Goal: Task Accomplishment & Management: Complete application form

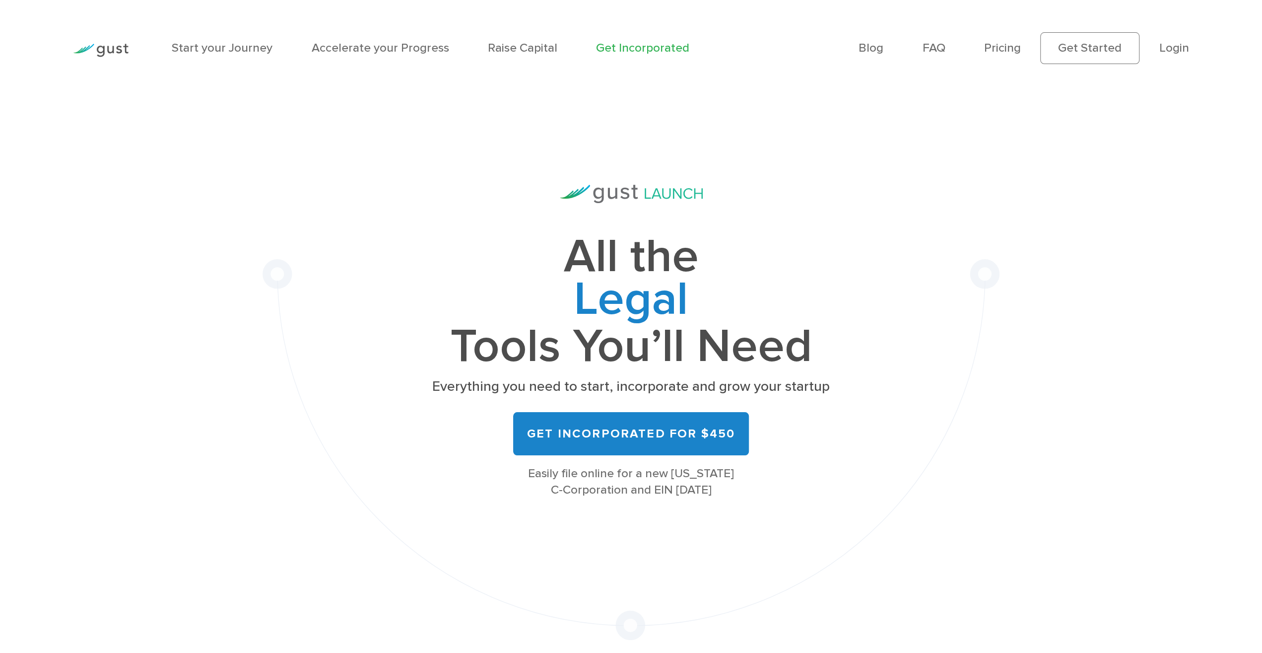
click at [1177, 39] on ul "Blog FAQ Pricing Get Started Login Login" at bounding box center [1023, 48] width 330 height 32
click at [1178, 44] on link "Login" at bounding box center [1174, 48] width 30 height 14
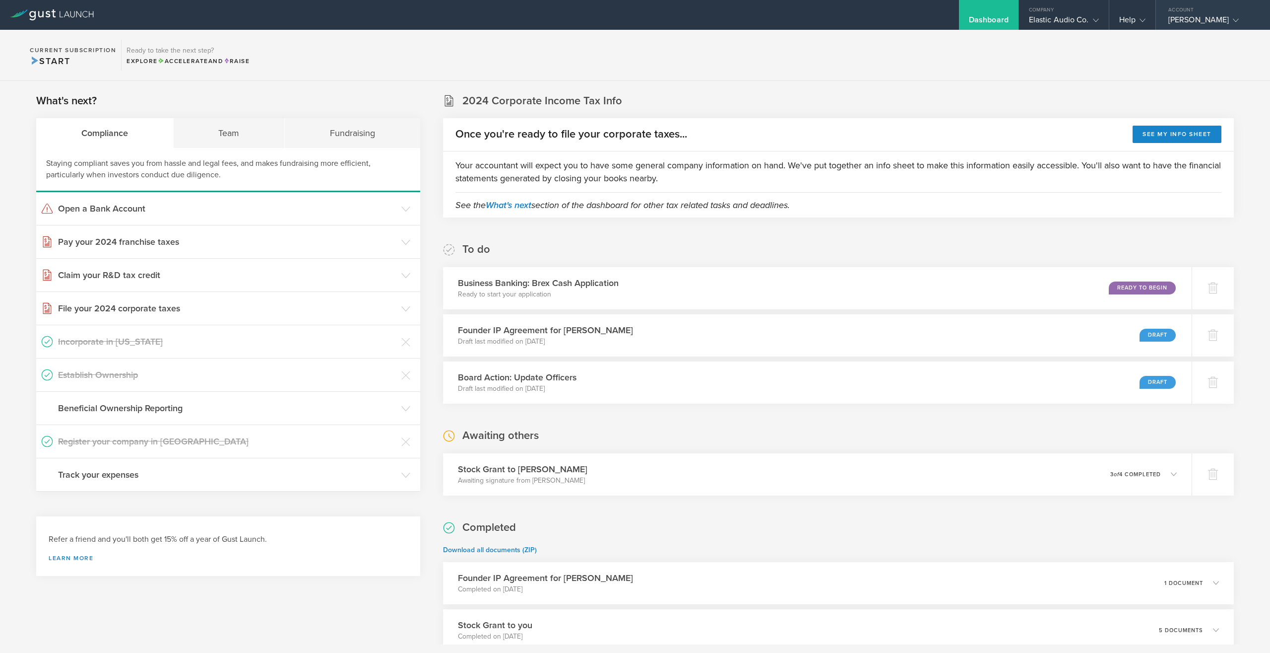
click at [1187, 14] on div "Account" at bounding box center [1213, 7] width 114 height 15
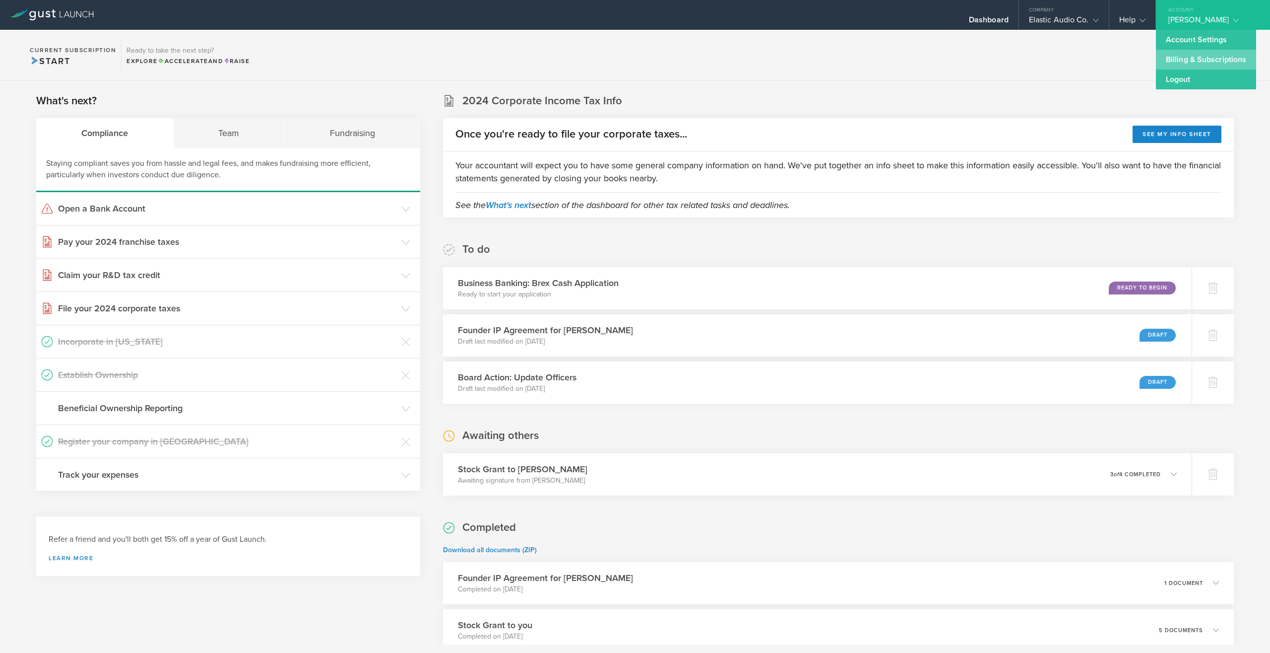
click at [1184, 60] on link "Billing & Subscriptions" at bounding box center [1206, 60] width 100 height 20
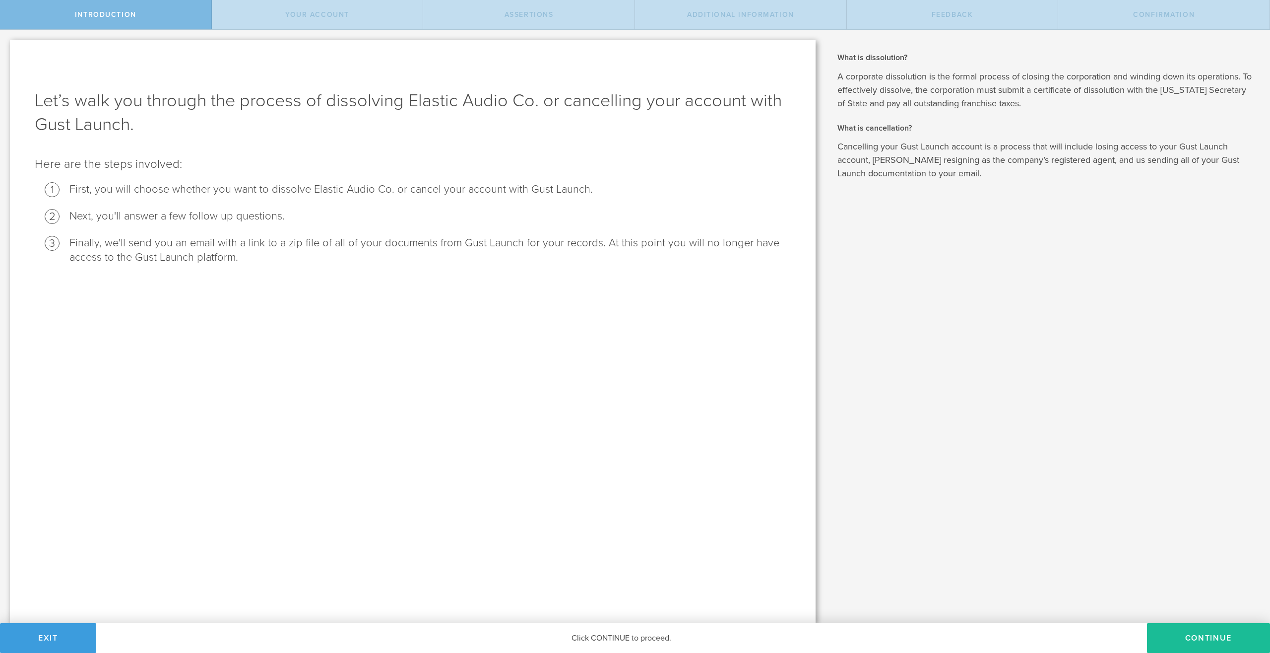
click at [377, 191] on li "First, you will choose whether you want to dissolve Elastic Audio Co. or cancel…" at bounding box center [430, 189] width 722 height 14
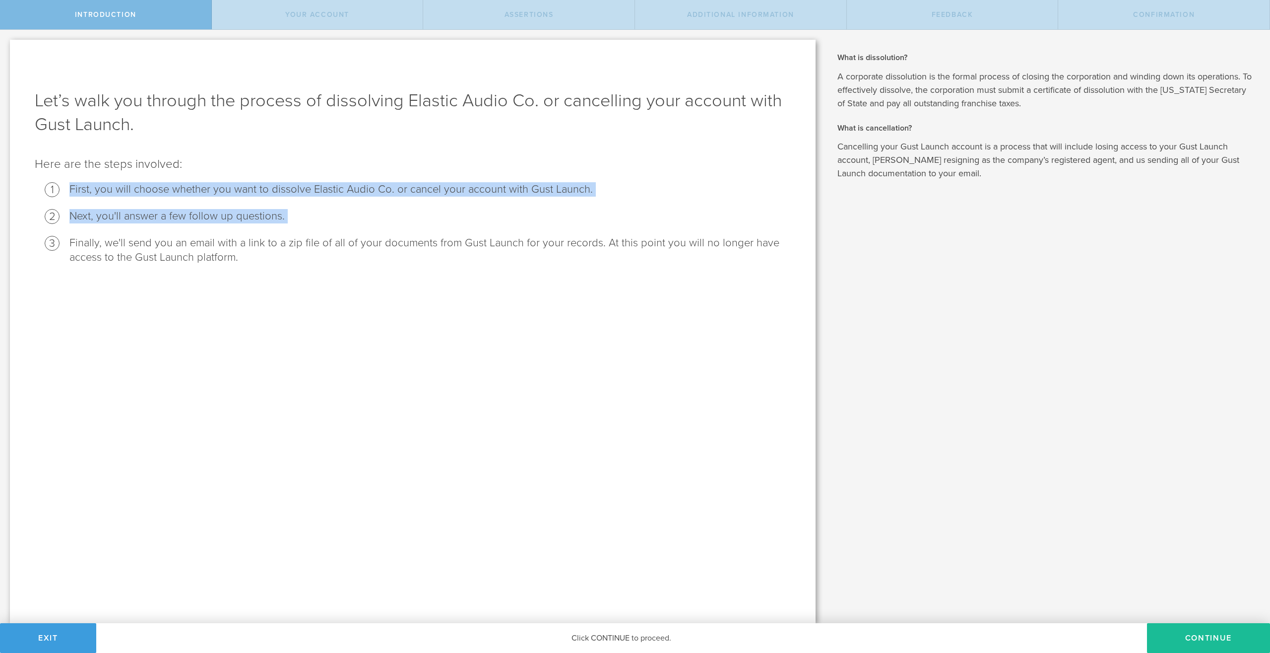
drag, startPoint x: 377, startPoint y: 191, endPoint x: 369, endPoint y: 260, distance: 69.0
click at [369, 260] on ol "First, you will choose whether you want to dissolve Elastic Audio Co. or cancel…" at bounding box center [413, 223] width 756 height 82
click at [369, 260] on li "Finally, we'll send you an email with a link to a zip file of all of your docum…" at bounding box center [430, 250] width 722 height 29
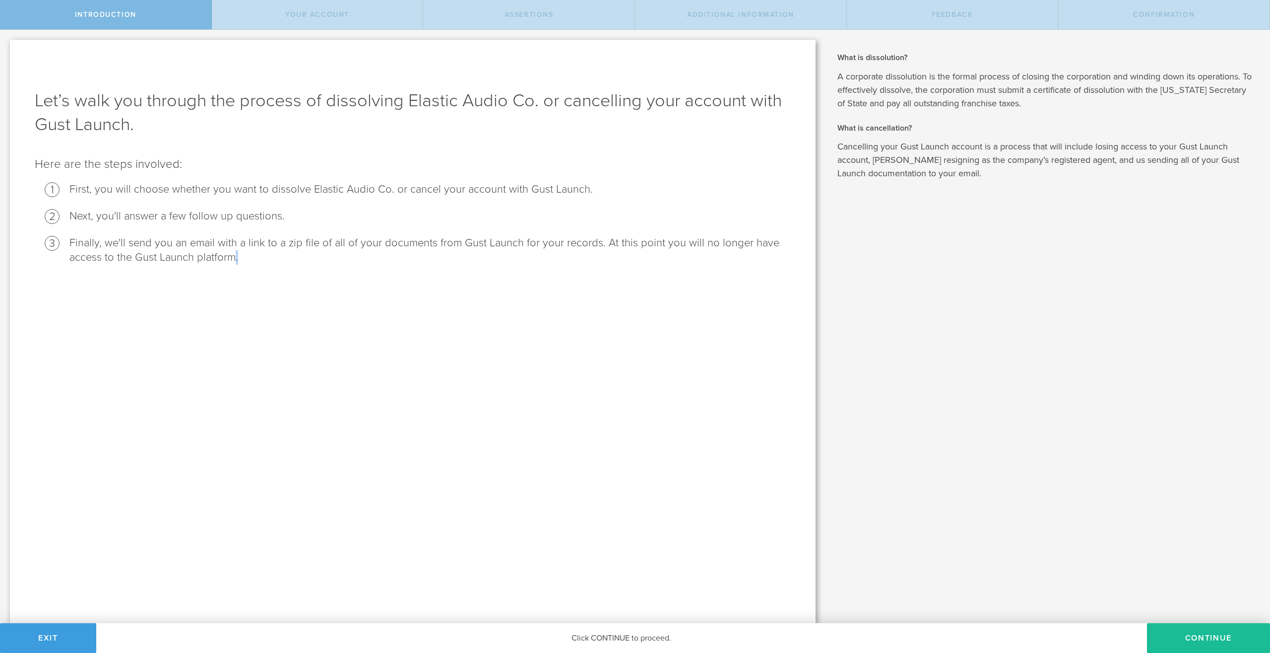
click at [369, 260] on li "Finally, we'll send you an email with a link to a zip file of all of your docum…" at bounding box center [430, 250] width 722 height 29
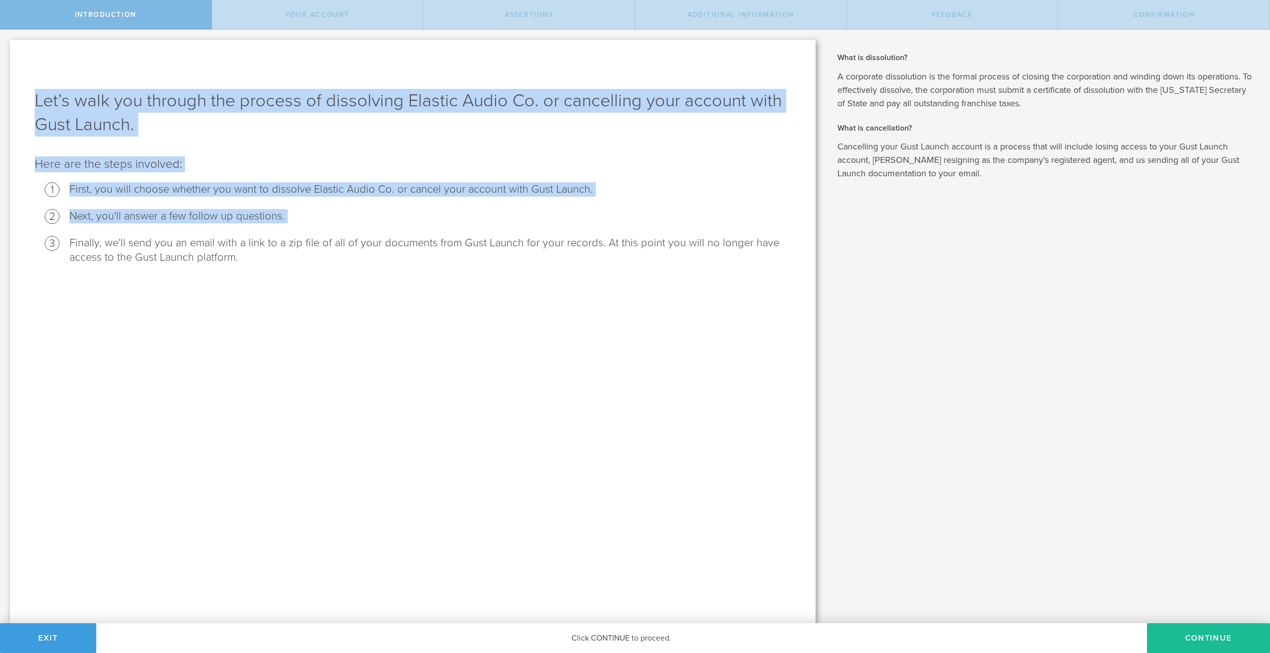
drag, startPoint x: 369, startPoint y: 260, endPoint x: 348, endPoint y: 93, distance: 168.0
click at [348, 93] on div "Let’s walk you through the process of dissolving Elastic Audio Co. or cancellin…" at bounding box center [413, 331] width 806 height 583
click at [348, 93] on h1 "Let’s walk you through the process of dissolving Elastic Audio Co. or cancellin…" at bounding box center [413, 113] width 756 height 48
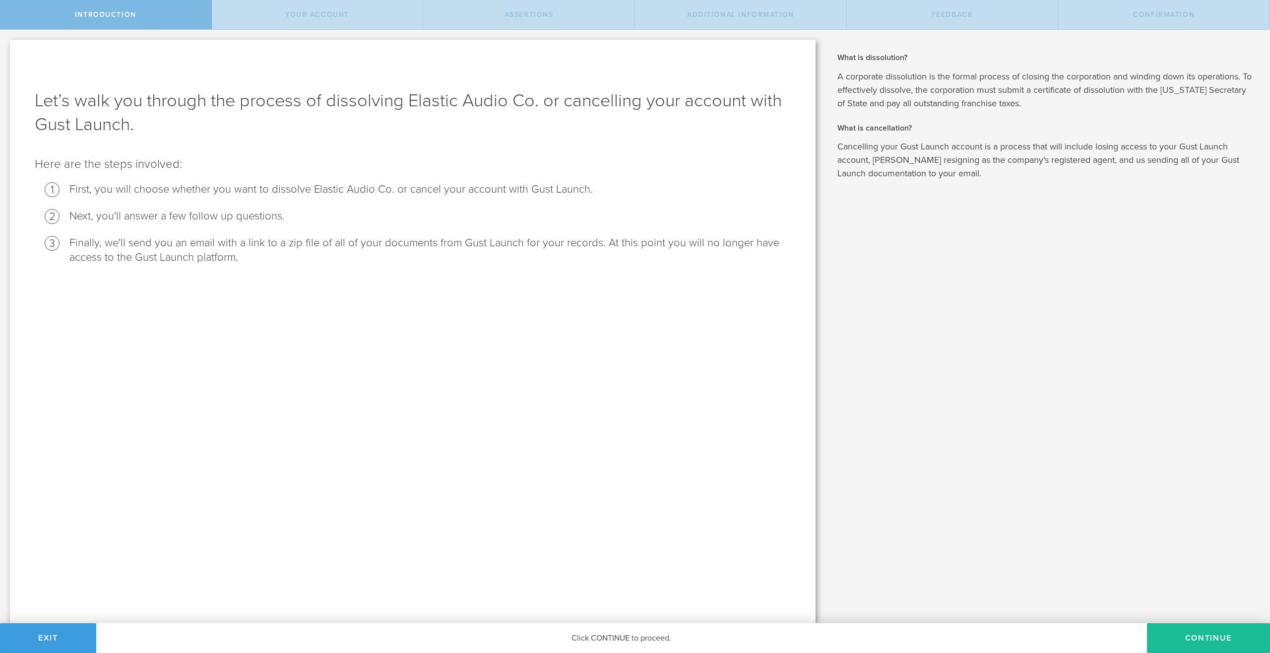
click at [348, 93] on h1 "Let’s walk you through the process of dissolving Elastic Audio Co. or cancellin…" at bounding box center [413, 113] width 756 height 48
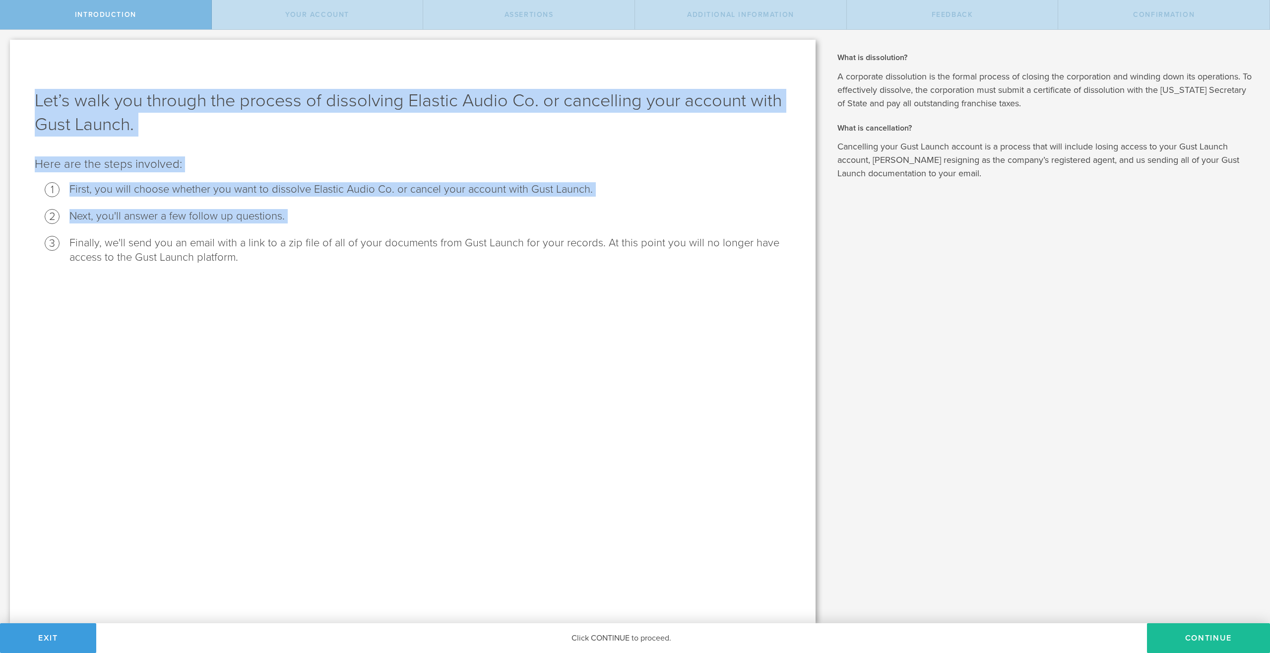
drag, startPoint x: 348, startPoint y: 93, endPoint x: 337, endPoint y: 238, distance: 145.3
click at [337, 238] on div "Let’s walk you through the process of dissolving Elastic Audio Co. or cancellin…" at bounding box center [413, 331] width 806 height 583
click at [337, 238] on li "Finally, we'll send you an email with a link to a zip file of all of your docum…" at bounding box center [430, 250] width 722 height 29
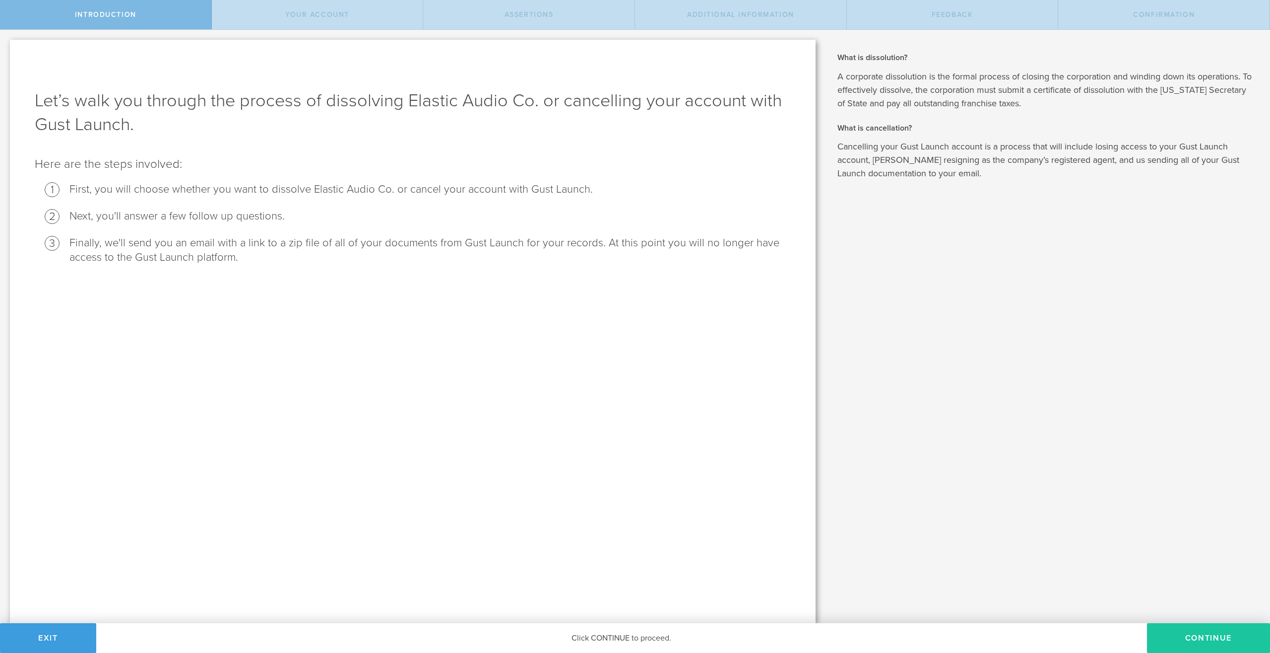
click at [1177, 634] on button "Continue" at bounding box center [1208, 638] width 123 height 30
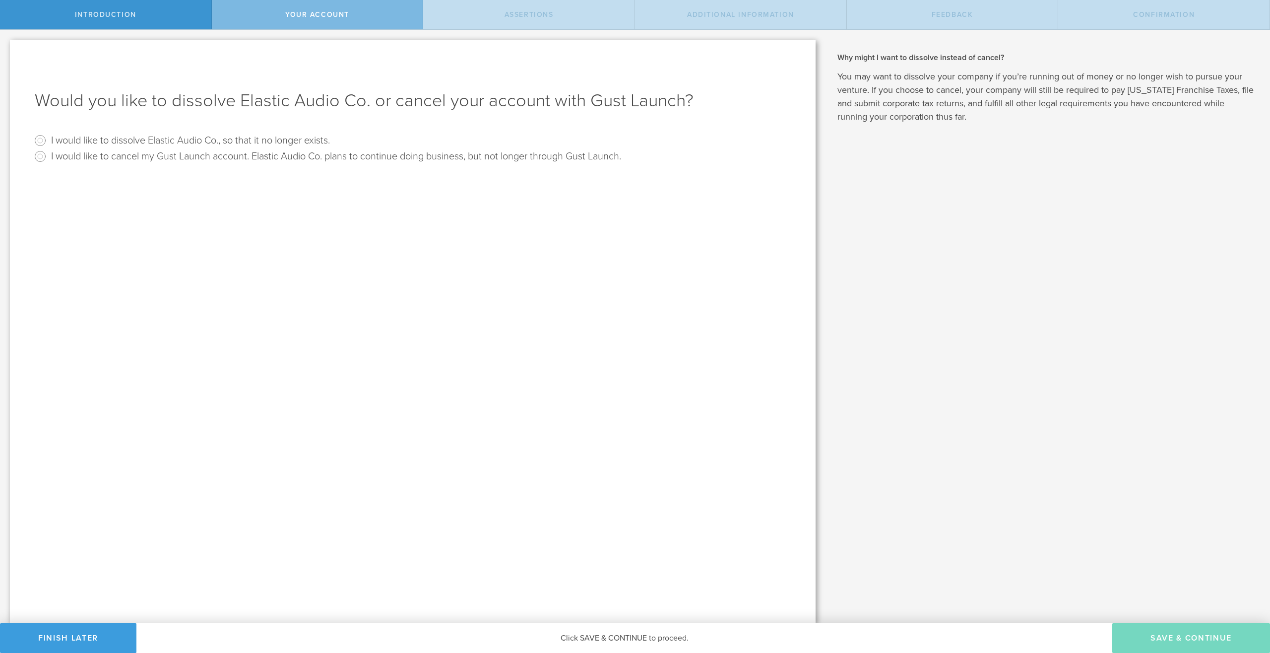
click at [229, 141] on label "I would like to dissolve Elastic Audio Co., so that it no longer exists." at bounding box center [190, 139] width 279 height 14
click at [41, 141] on input "I would like to dissolve Elastic Audio Co., so that it no longer exists." at bounding box center [40, 140] width 16 height 16
radio input "true"
click at [1154, 640] on button "Save & Continue" at bounding box center [1192, 638] width 158 height 30
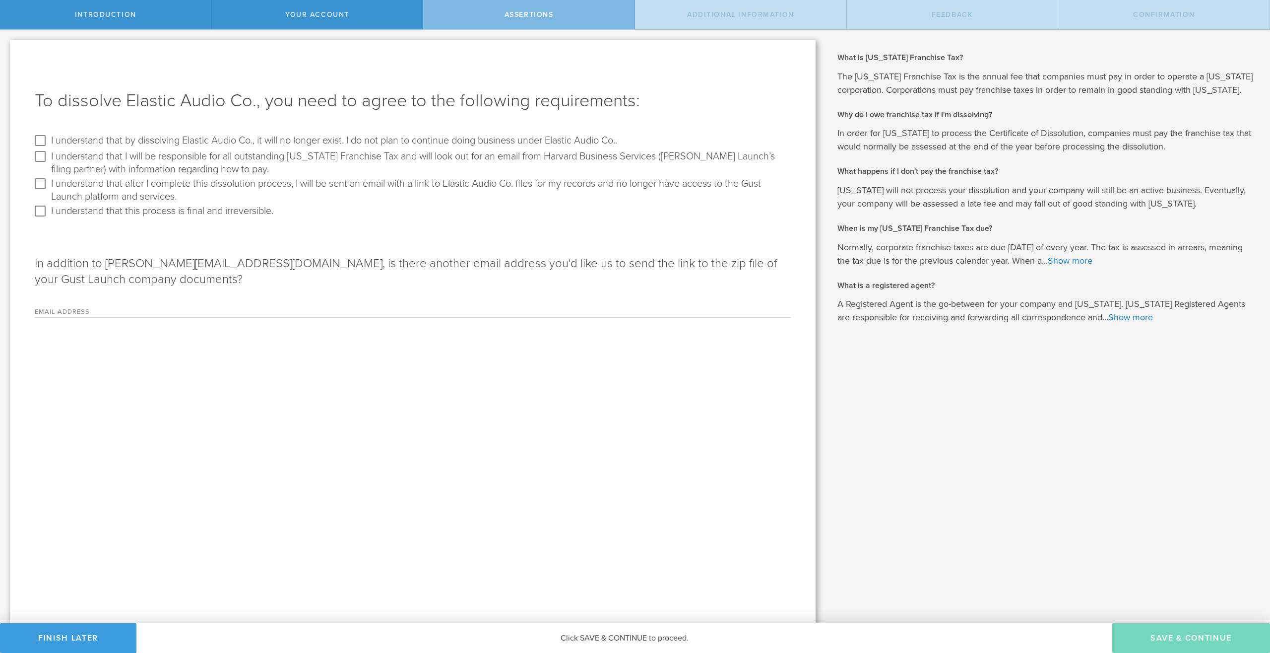
click at [405, 139] on label "I understand that by dissolving Elastic Audio Co., it will no longer exist. I d…" at bounding box center [334, 139] width 566 height 14
click at [48, 139] on input "I understand that by dissolving Elastic Audio Co., it will no longer exist. I d…" at bounding box center [40, 140] width 16 height 16
checkbox input "true"
click at [222, 158] on label "I understand that I will be responsible for all outstanding [US_STATE] Franchis…" at bounding box center [419, 161] width 737 height 27
click at [48, 158] on input "I understand that I will be responsible for all outstanding [US_STATE] Franchis…" at bounding box center [40, 156] width 16 height 16
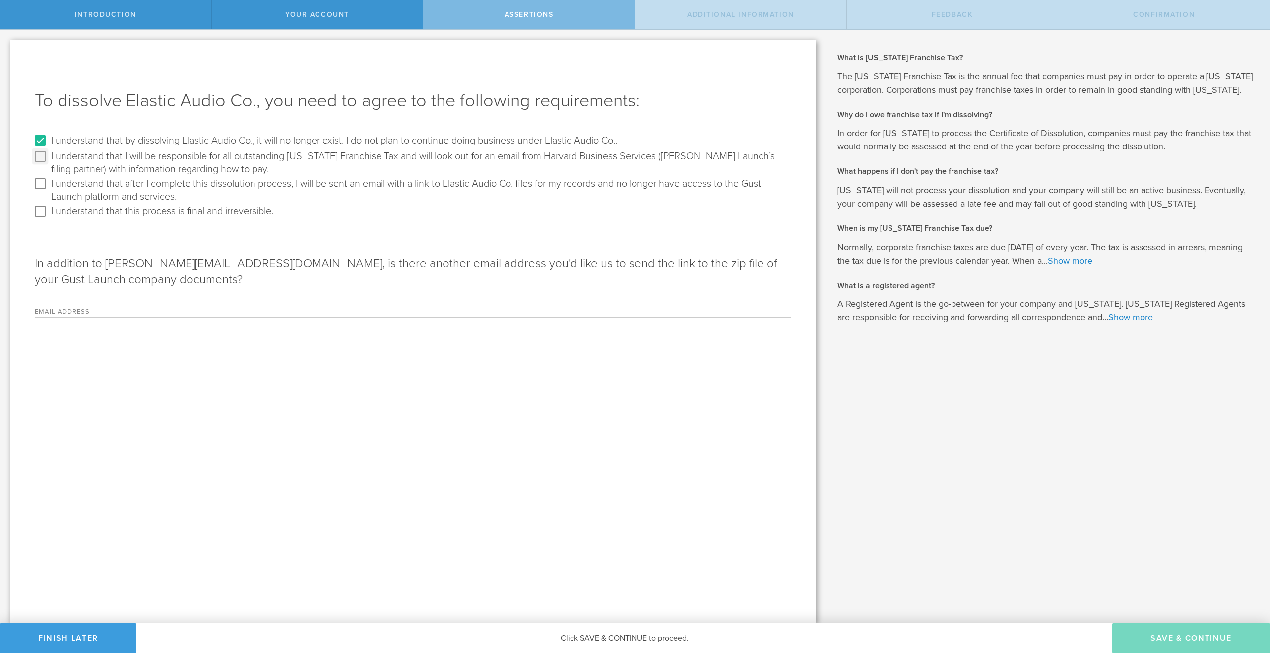
checkbox input "true"
click at [220, 185] on label "I understand that after I complete this dissolution process, I will be sent an …" at bounding box center [419, 189] width 737 height 27
click at [48, 185] on input "I understand that after I complete this dissolution process, I will be sent an …" at bounding box center [40, 184] width 16 height 16
checkbox input "true"
click at [218, 213] on label "I understand that this process is final and irreversible." at bounding box center [162, 210] width 222 height 14
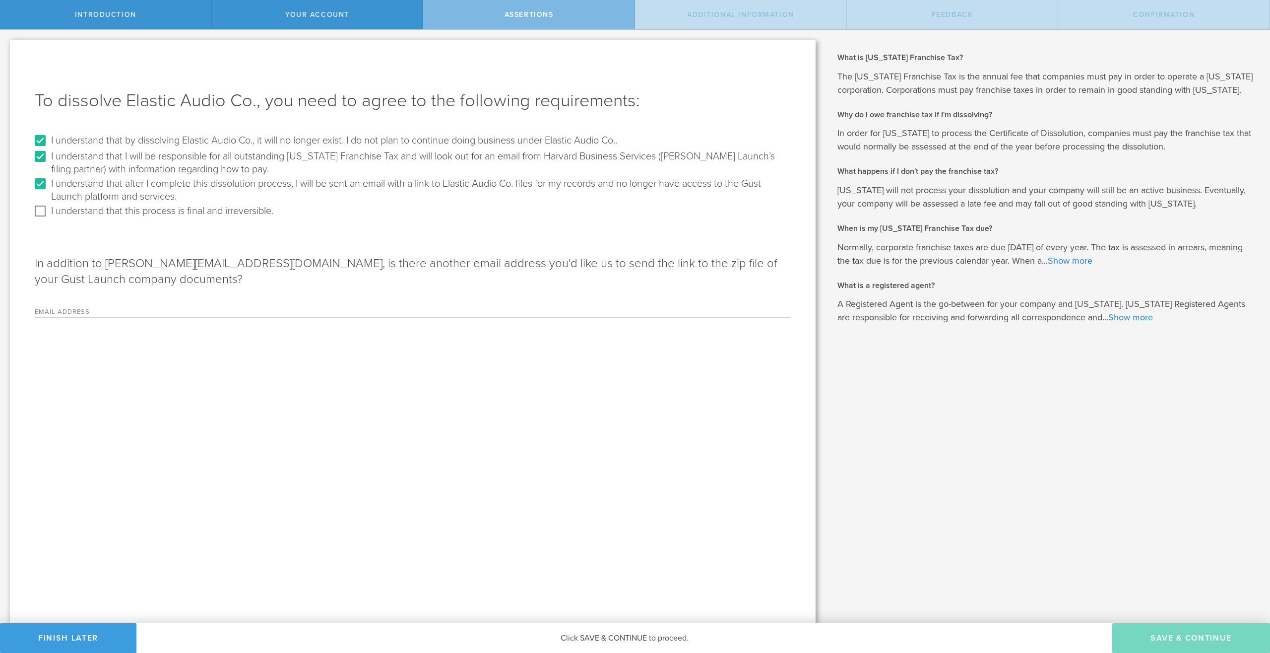
click at [48, 213] on input "I understand that this process is final and irreversible." at bounding box center [40, 211] width 16 height 16
checkbox input "true"
click at [139, 312] on label "Email Address" at bounding box center [97, 313] width 124 height 8
click at [159, 312] on input "Email Address" at bounding box center [475, 309] width 632 height 15
type input "[EMAIL_ADDRESS][DOMAIN_NAME]"
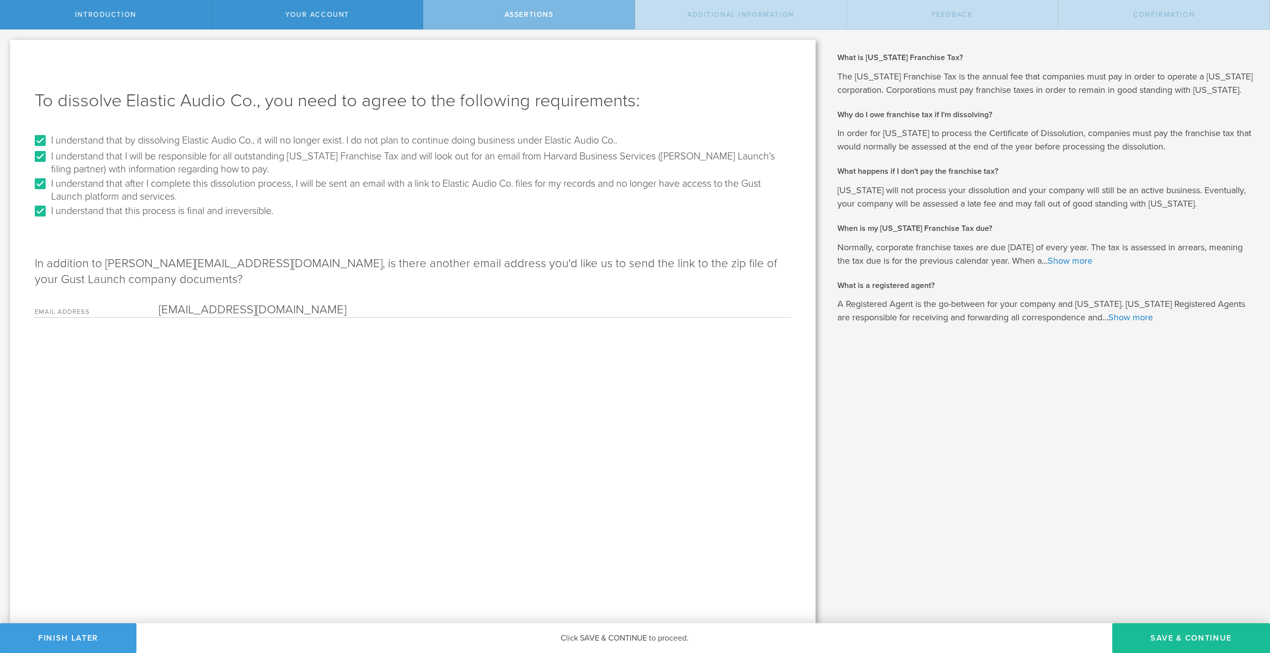
click at [891, 166] on h2 "What happens if I don't pay the franchise tax?" at bounding box center [1047, 171] width 418 height 11
drag, startPoint x: 891, startPoint y: 166, endPoint x: 880, endPoint y: 191, distance: 26.5
click at [880, 191] on span "What is [US_STATE] Franchise Tax? The [US_STATE] Franchise Tax is the annual fe…" at bounding box center [1047, 159] width 418 height 215
click at [880, 191] on p "[US_STATE] will not process your dissolution and your company will still be an …" at bounding box center [1047, 197] width 418 height 27
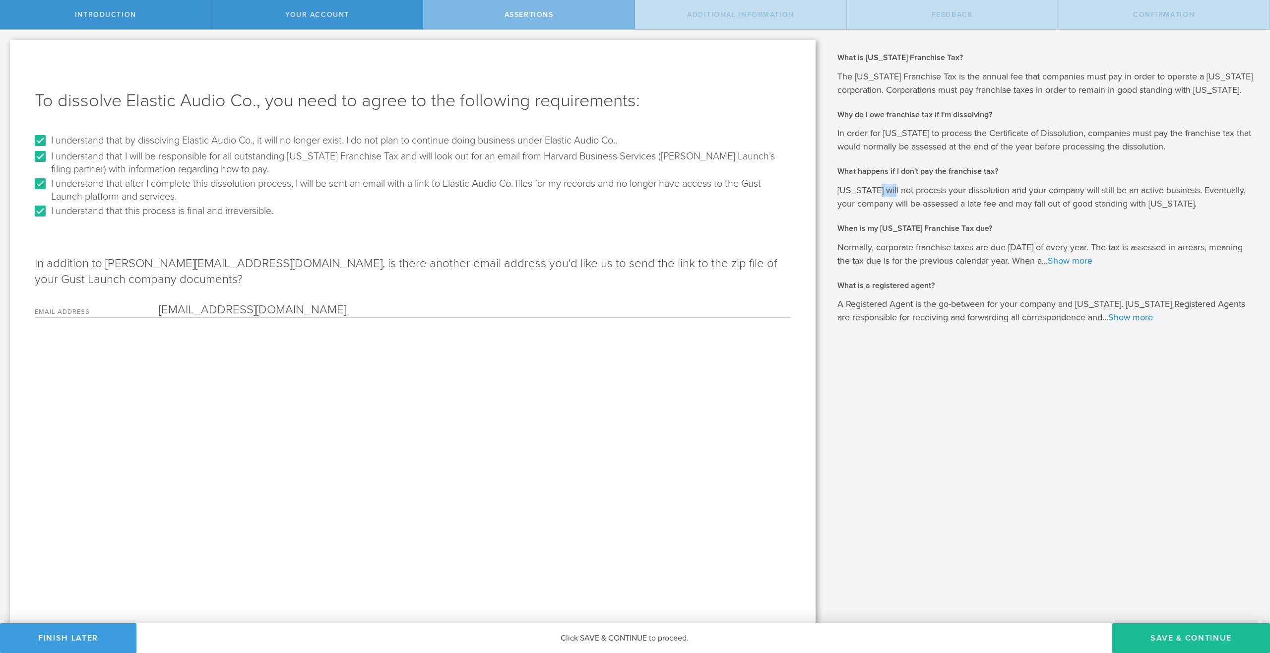
click at [880, 191] on p "[US_STATE] will not process your dissolution and your company will still be an …" at bounding box center [1047, 197] width 418 height 27
drag, startPoint x: 880, startPoint y: 191, endPoint x: 857, endPoint y: 169, distance: 31.2
click at [857, 169] on span "What is [US_STATE] Franchise Tax? The [US_STATE] Franchise Tax is the annual fe…" at bounding box center [1047, 159] width 418 height 215
click at [857, 169] on h2 "What happens if I don't pay the franchise tax?" at bounding box center [1047, 171] width 418 height 11
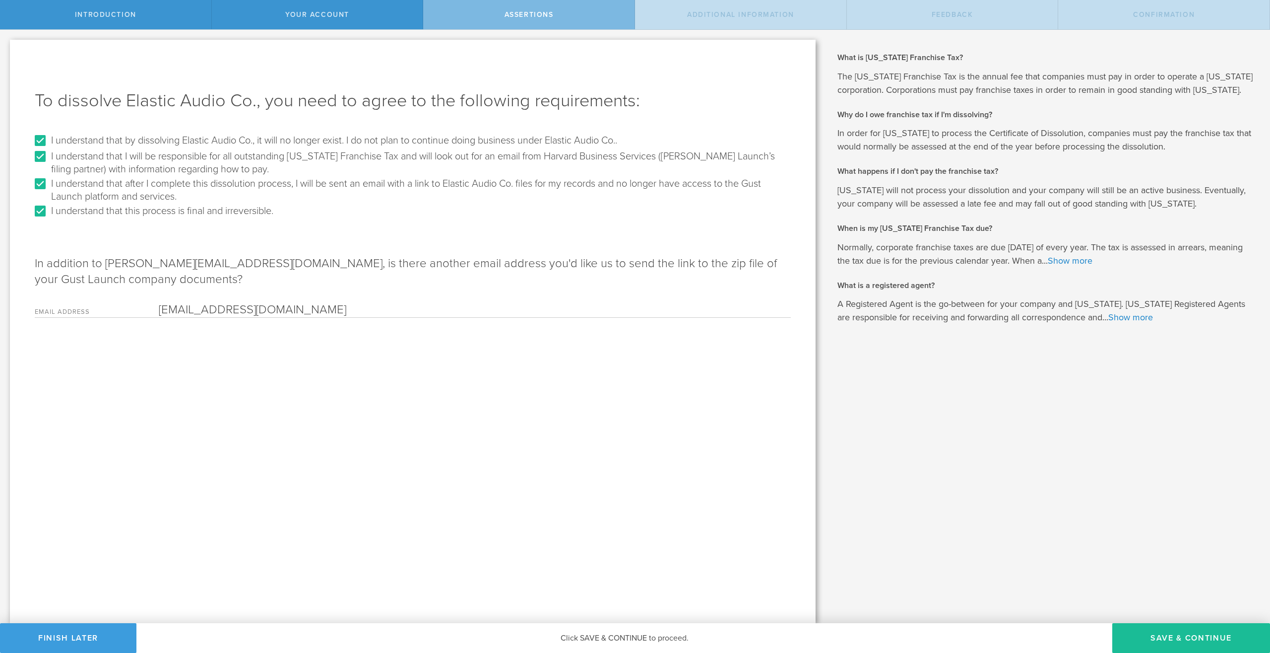
click at [857, 169] on h2 "What happens if I don't pay the franchise tax?" at bounding box center [1047, 171] width 418 height 11
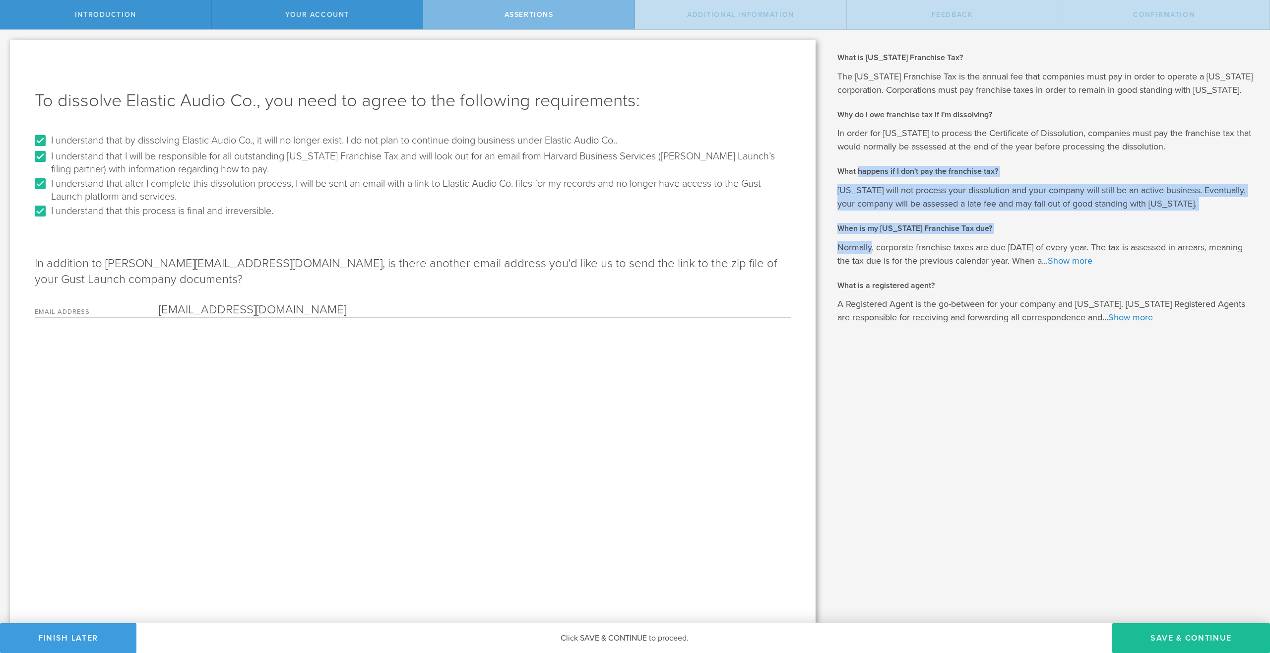
drag, startPoint x: 857, startPoint y: 169, endPoint x: 846, endPoint y: 246, distance: 77.3
click at [846, 246] on span "What is [US_STATE] Franchise Tax? The [US_STATE] Franchise Tax is the annual fe…" at bounding box center [1047, 159] width 418 height 215
click at [846, 246] on p "Normally, corporate franchise taxes are due [DATE] of every year. The tax is as…" at bounding box center [1047, 254] width 418 height 27
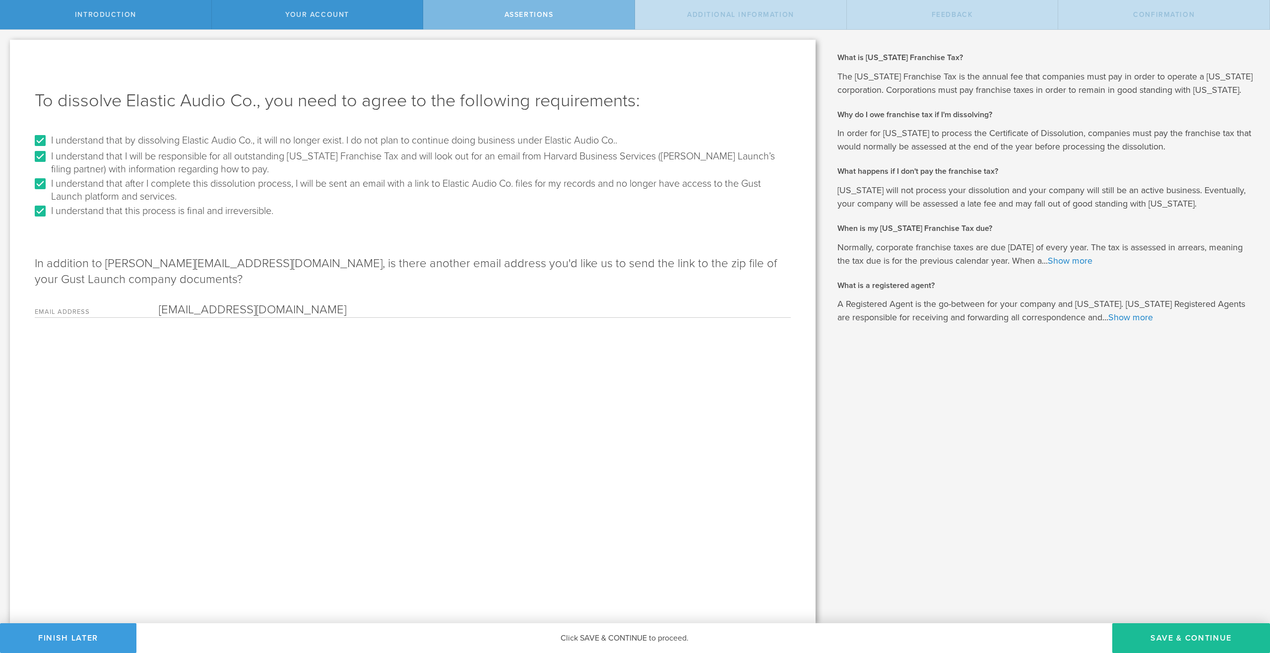
click at [846, 245] on p "Normally, corporate franchise taxes are due [DATE] of every year. The tax is as…" at bounding box center [1047, 254] width 418 height 27
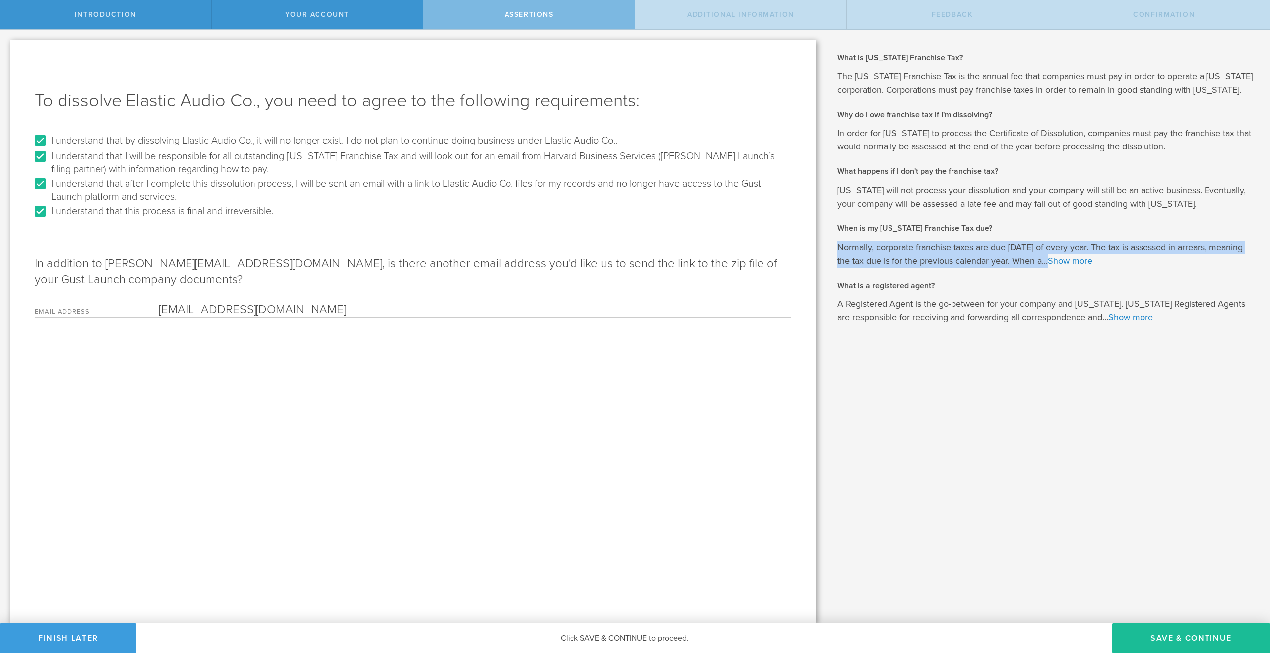
click at [846, 245] on p "Normally, corporate franchise taxes are due [DATE] of every year. The tax is as…" at bounding box center [1047, 254] width 418 height 27
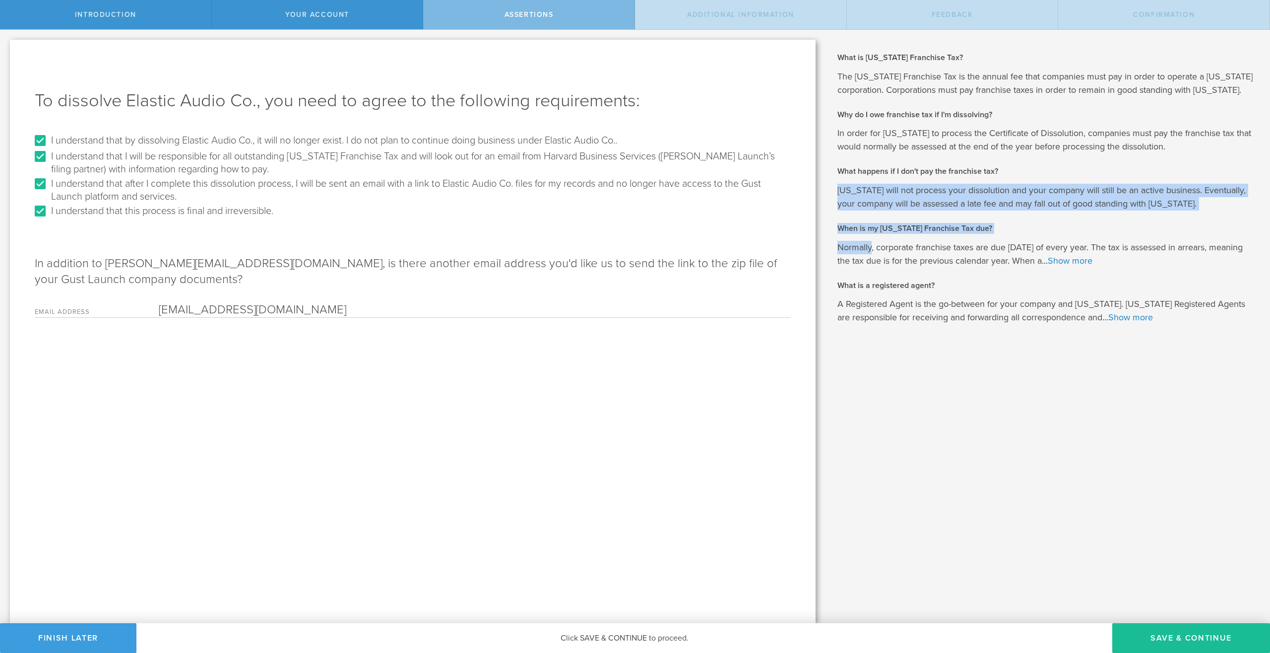
drag, startPoint x: 846, startPoint y: 245, endPoint x: 850, endPoint y: 180, distance: 64.6
click at [850, 181] on span "What is [US_STATE] Franchise Tax? The [US_STATE] Franchise Tax is the annual fe…" at bounding box center [1047, 159] width 418 height 215
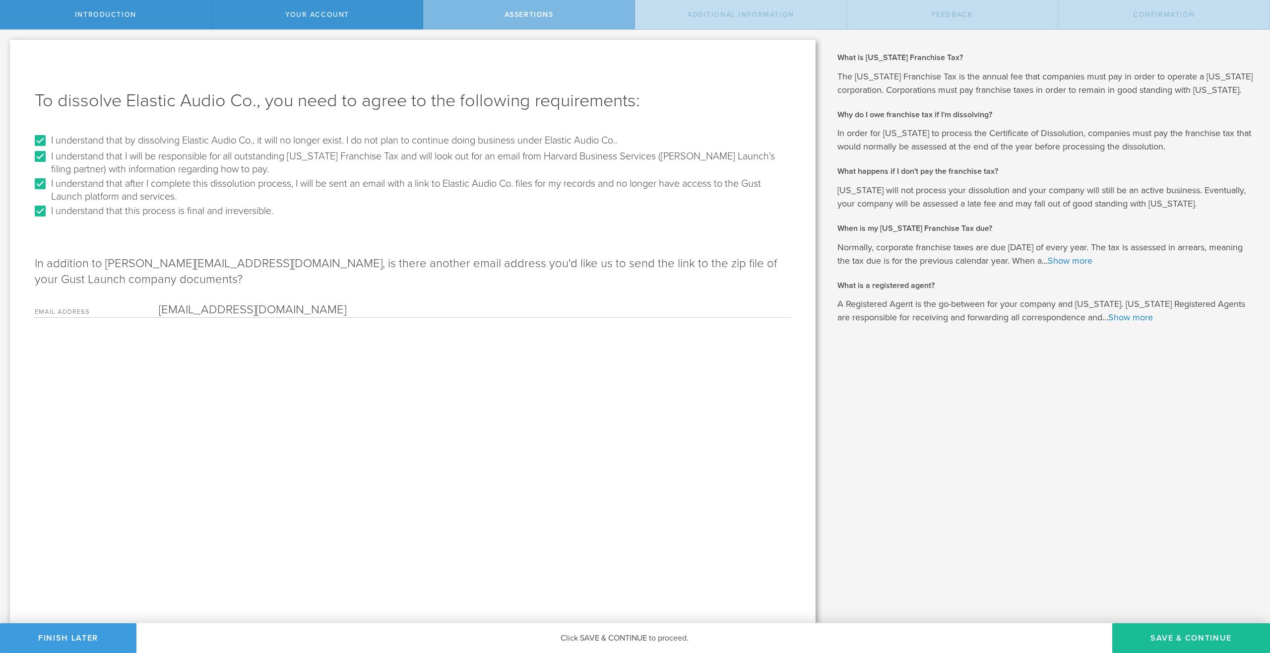
click at [850, 180] on span "What is [US_STATE] Franchise Tax? The [US_STATE] Franchise Tax is the annual fe…" at bounding box center [1047, 159] width 418 height 215
click at [1161, 628] on button "Save & Continue" at bounding box center [1192, 638] width 158 height 30
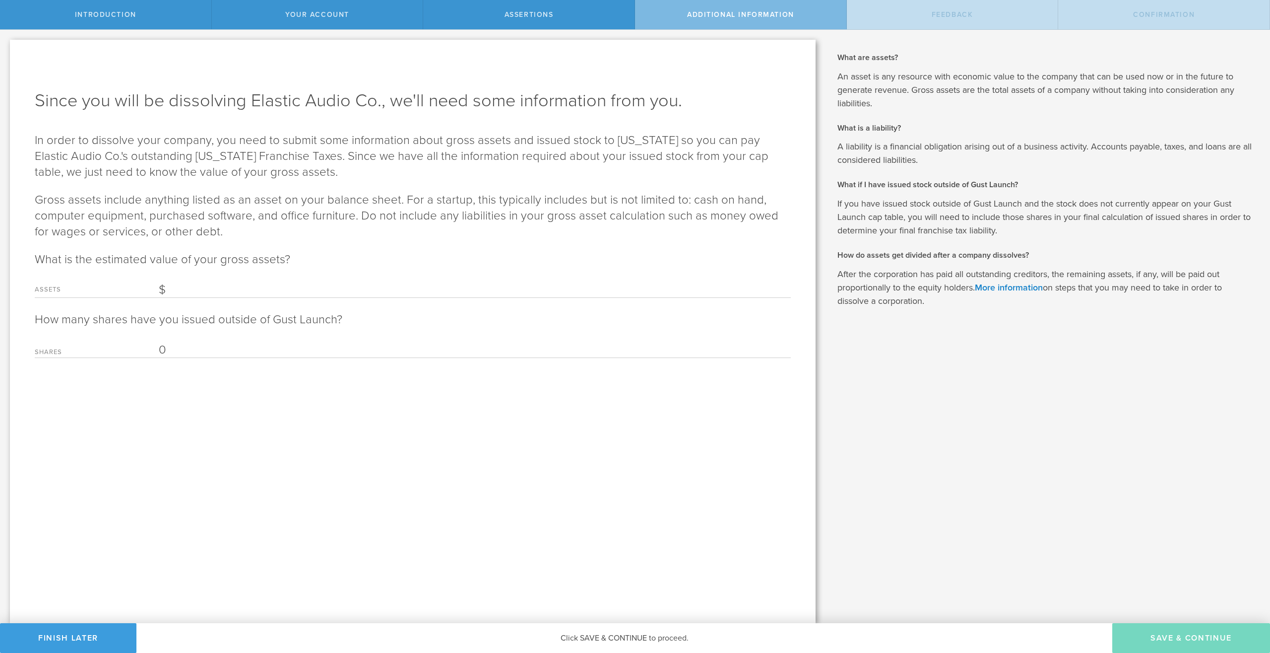
click at [202, 259] on p "What is the estimated value of your gross assets?" at bounding box center [413, 260] width 756 height 16
click at [229, 287] on input "Assets" at bounding box center [475, 289] width 632 height 15
click at [227, 292] on input "Assets" at bounding box center [475, 289] width 632 height 15
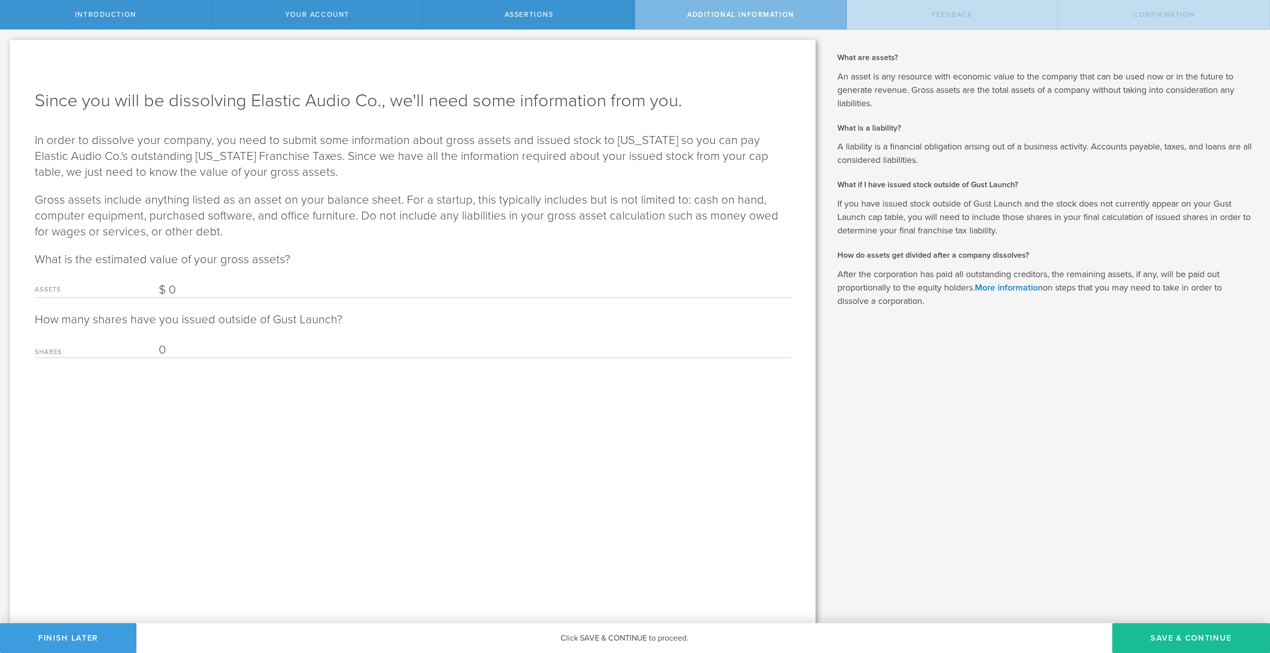
type input "0"
click at [929, 132] on h2 "What is a liability?" at bounding box center [1047, 128] width 418 height 11
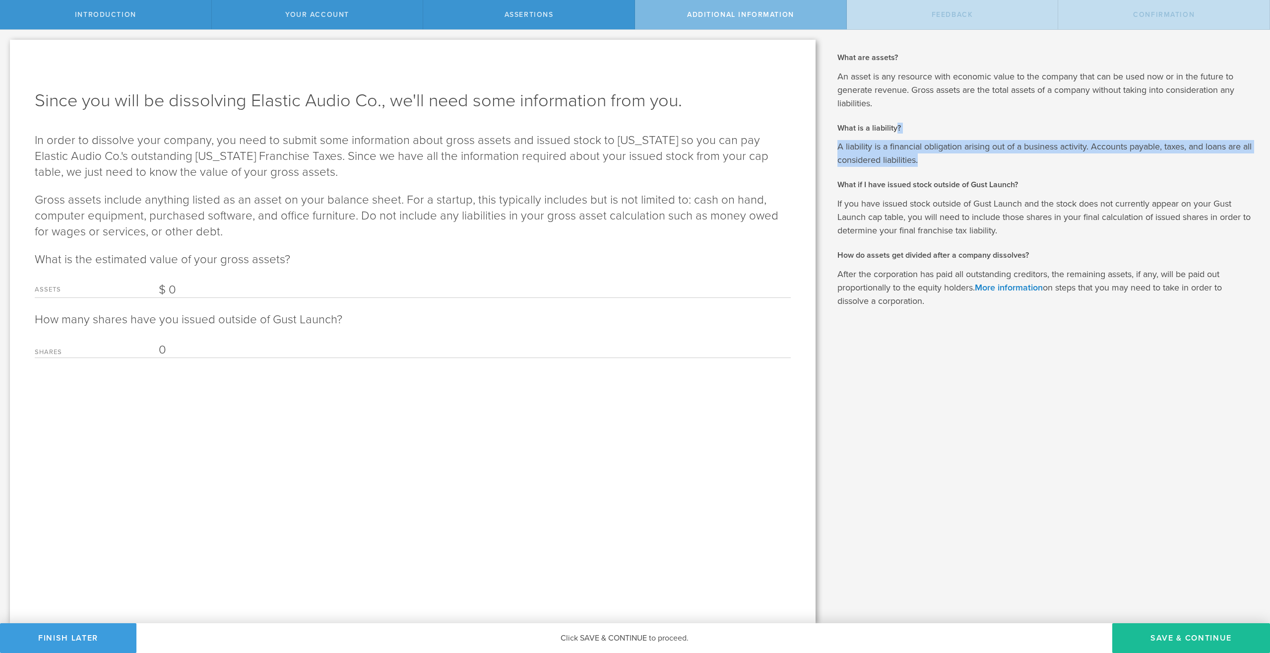
drag, startPoint x: 929, startPoint y: 132, endPoint x: 929, endPoint y: 156, distance: 24.3
click at [929, 156] on span "What are assets? An asset is any resource with economic value to the company th…" at bounding box center [1047, 180] width 418 height 256
click at [929, 156] on p "A liability is a financial obligation arising out of a business activity. Accou…" at bounding box center [1047, 153] width 418 height 27
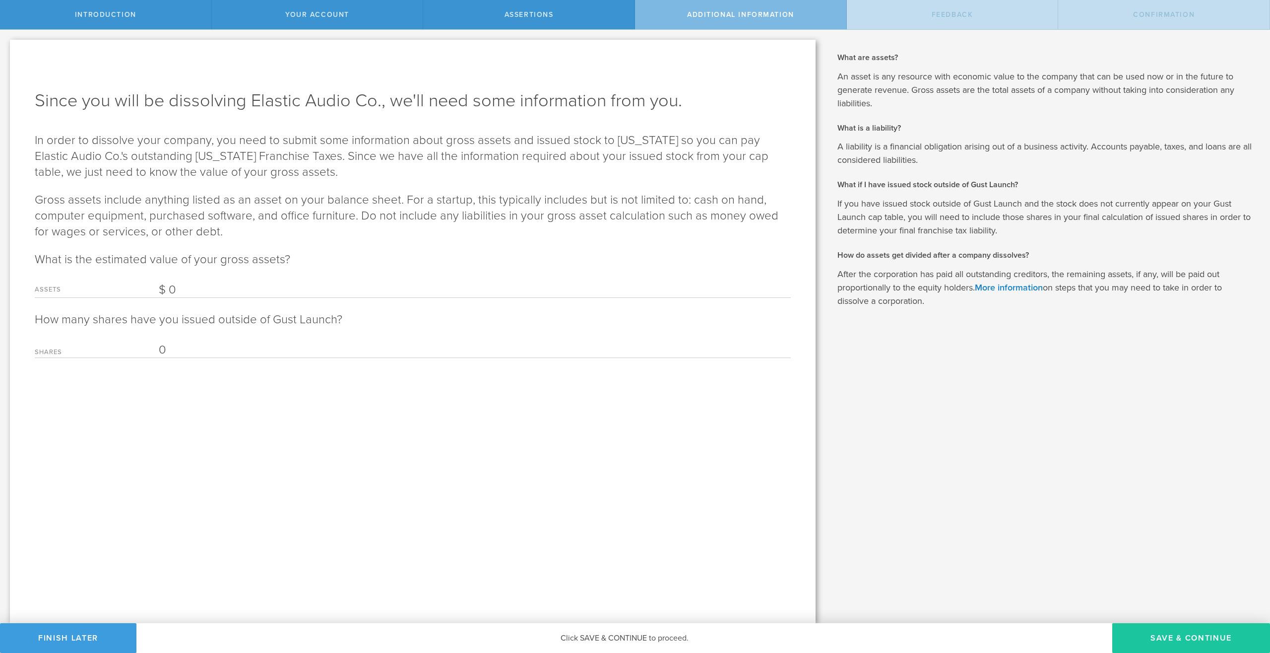
click at [1167, 636] on button "Save & Continue" at bounding box center [1192, 638] width 158 height 30
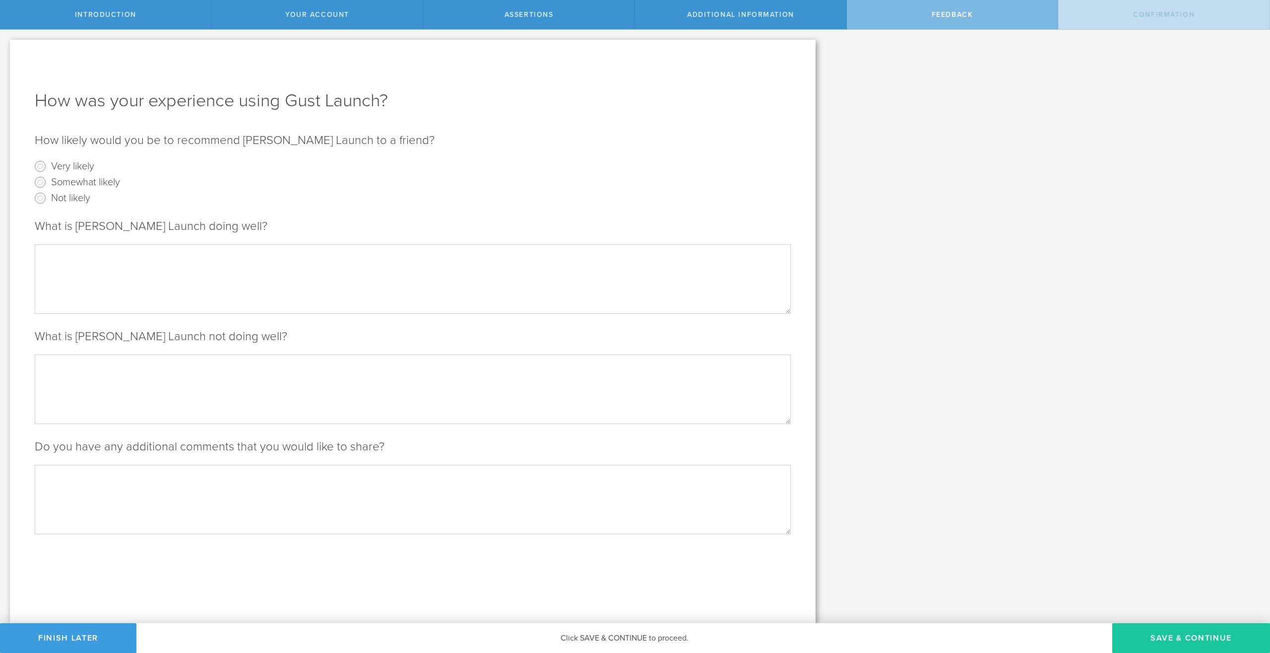
click at [1199, 640] on button "Save & Continue" at bounding box center [1192, 638] width 158 height 30
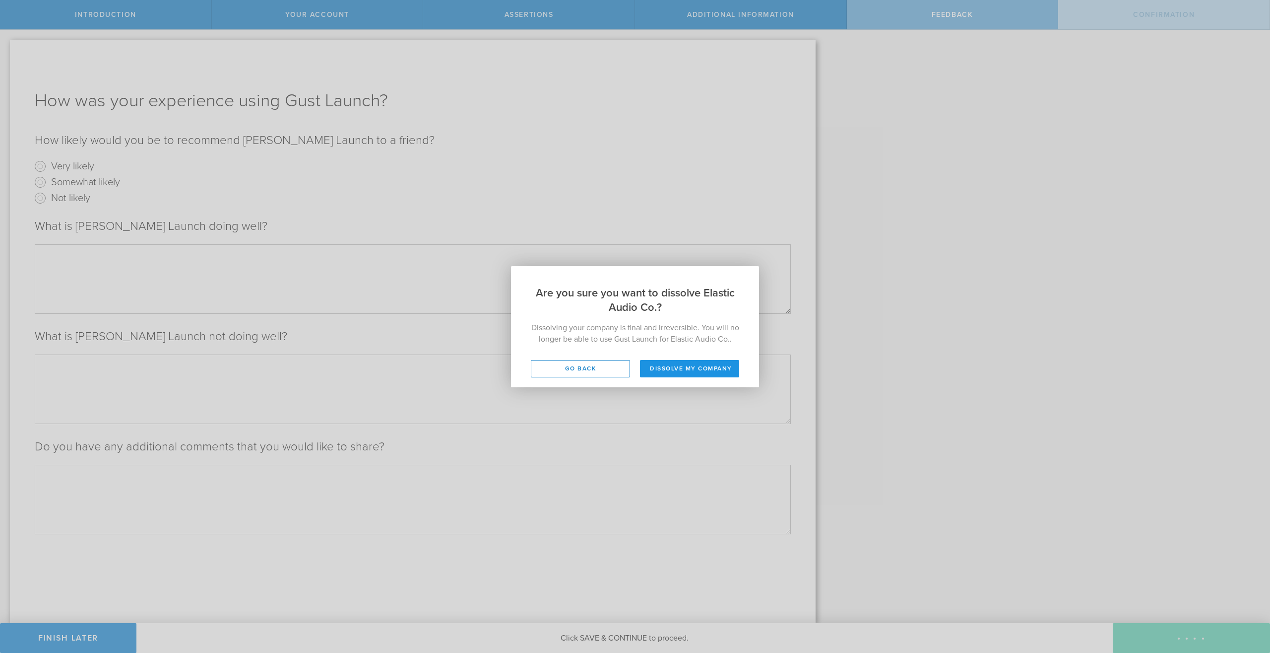
click at [679, 372] on button "Dissolve my company" at bounding box center [689, 368] width 99 height 17
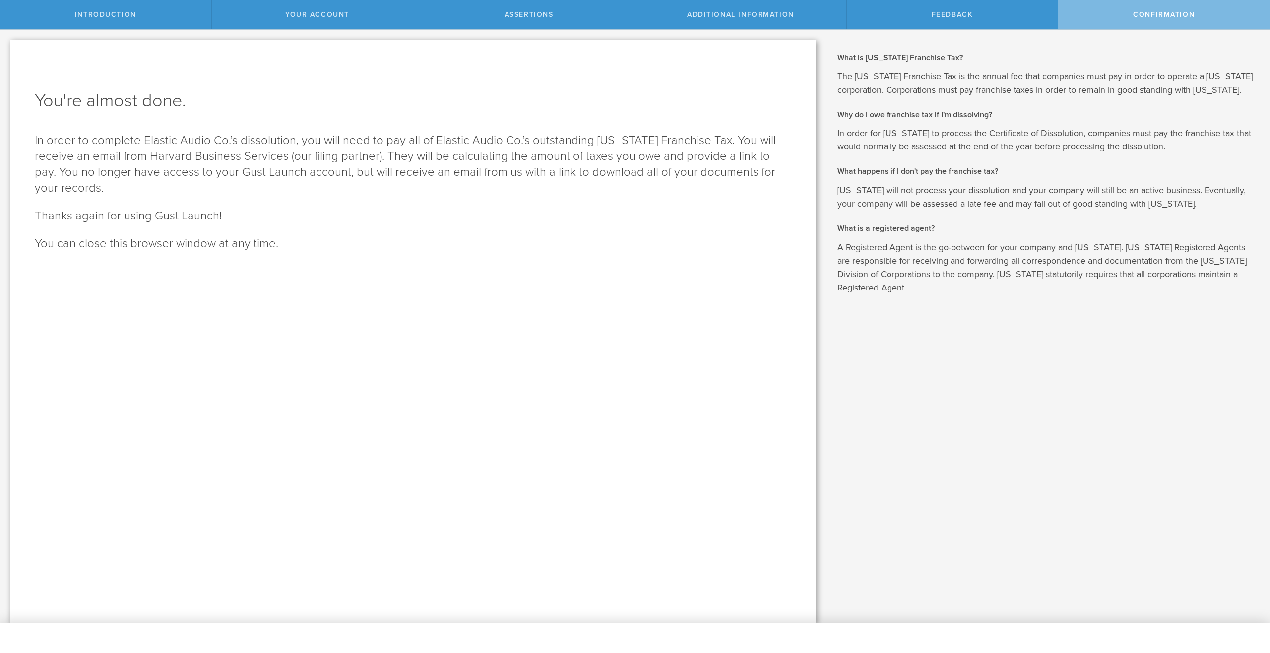
click at [175, 151] on p "In order to complete Elastic Audio Co.’s dissolution, you will need to pay all …" at bounding box center [413, 164] width 756 height 64
drag, startPoint x: 175, startPoint y: 151, endPoint x: 150, endPoint y: 103, distance: 54.6
click at [172, 142] on p "In order to complete Elastic Audio Co.’s dissolution, you will need to pay all …" at bounding box center [413, 164] width 756 height 64
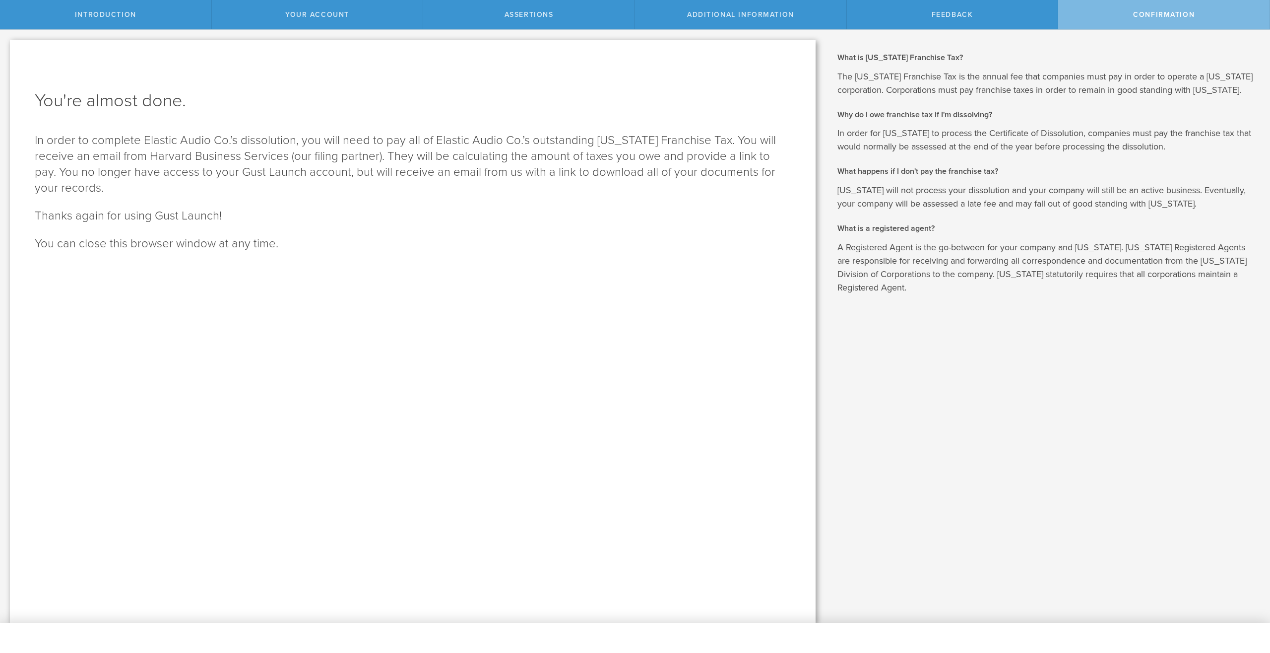
click at [151, 96] on h1 "You're almost done." at bounding box center [413, 101] width 756 height 24
click at [154, 108] on h1 "You're almost done." at bounding box center [413, 101] width 756 height 24
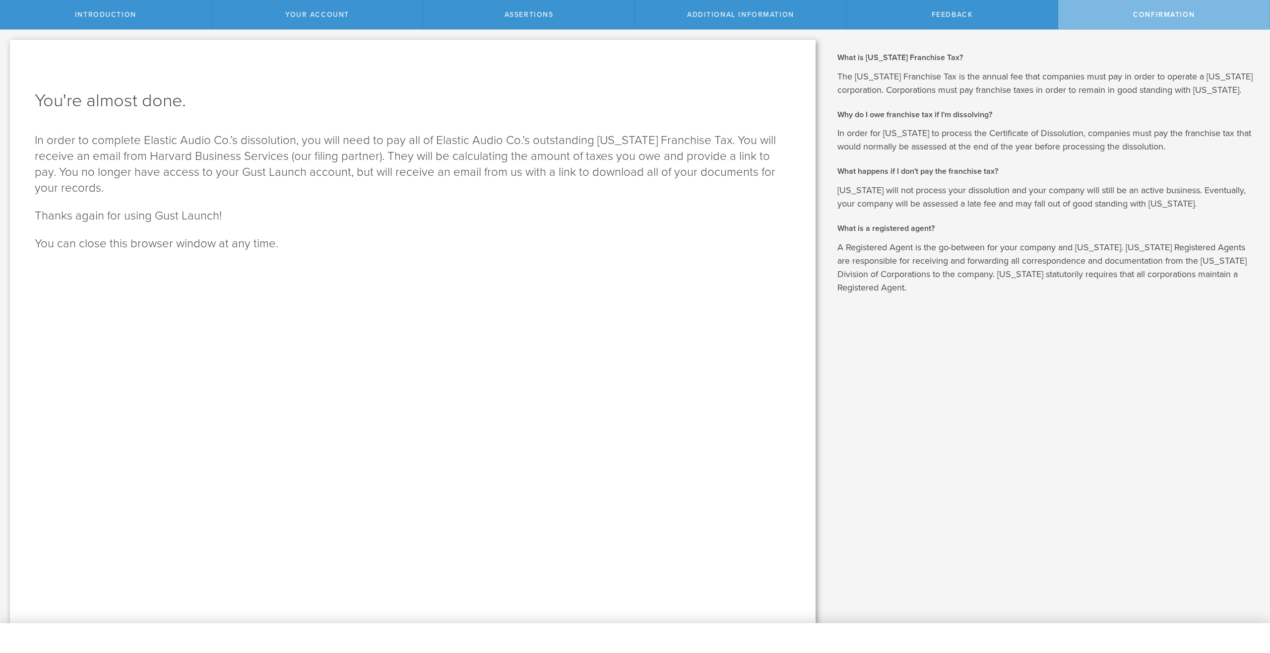
click at [268, 157] on p "In order to complete Elastic Audio Co.’s dissolution, you will need to pay all …" at bounding box center [413, 164] width 756 height 64
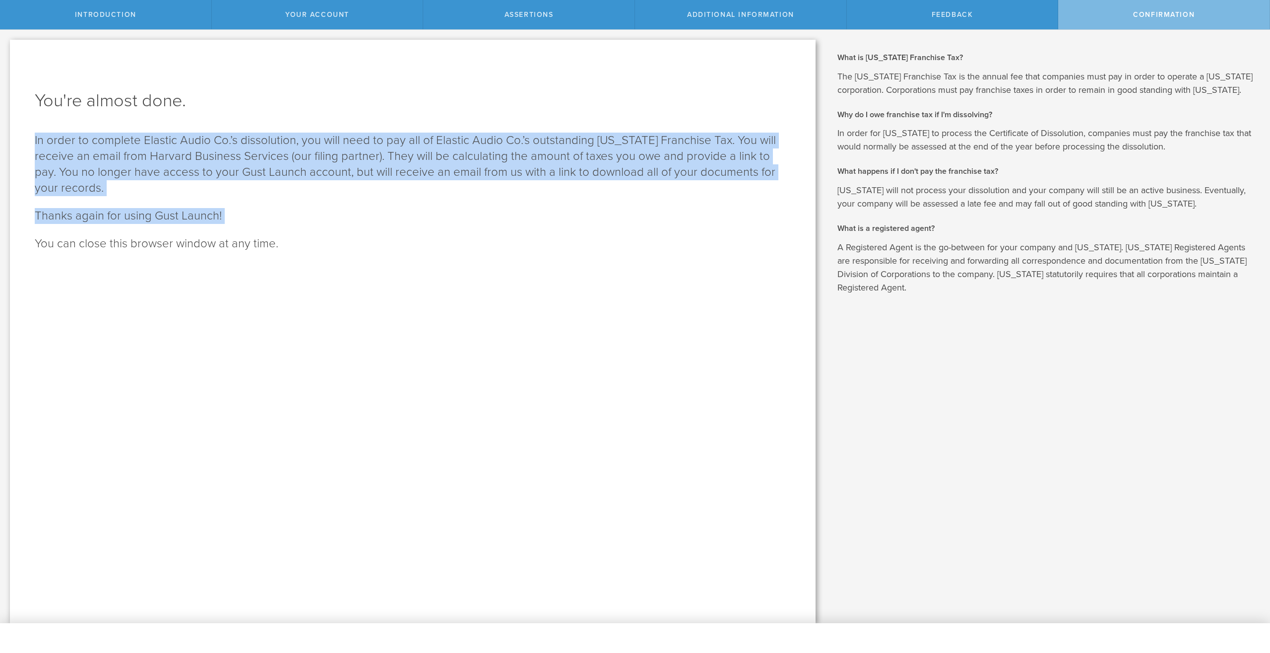
drag, startPoint x: 268, startPoint y: 157, endPoint x: 292, endPoint y: 268, distance: 113.2
click at [292, 268] on div "You're almost done. In order to complete Elastic Audio Co.’s dissolution, you w…" at bounding box center [413, 331] width 806 height 583
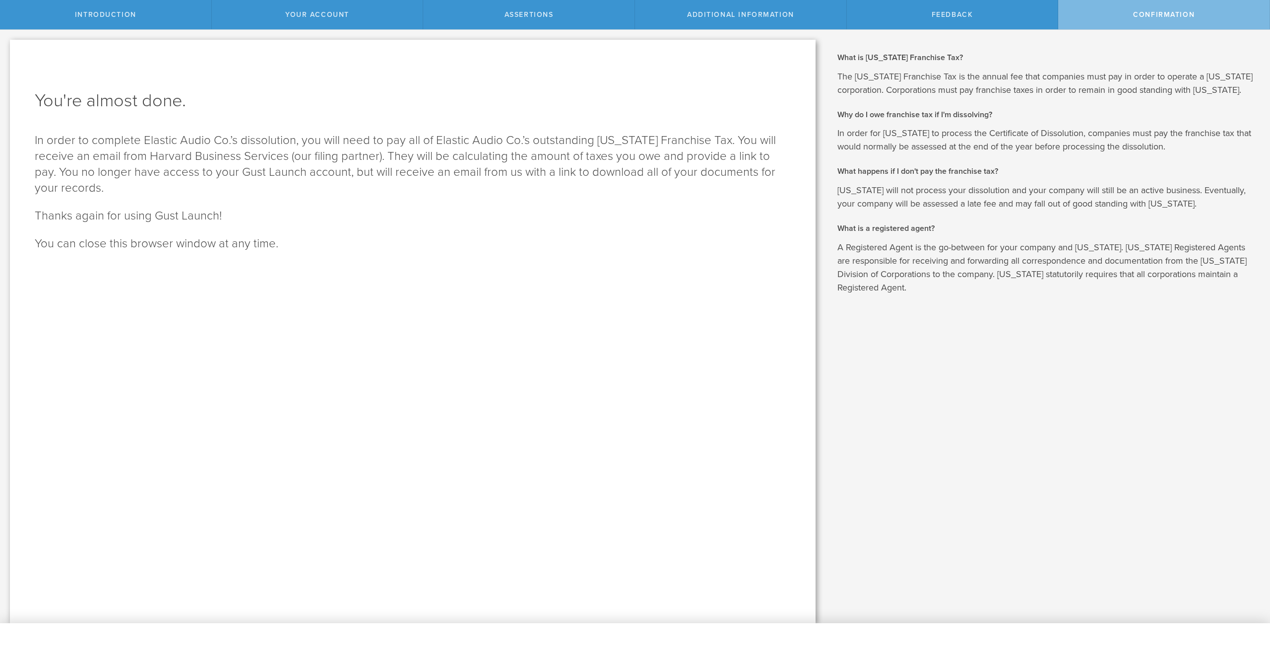
click at [926, 140] on p "In order for [US_STATE] to process the Certificate of Dissolution, companies mu…" at bounding box center [1047, 140] width 418 height 27
click at [415, 152] on p "In order to complete Elastic Audio Co.’s dissolution, you will need to pay all …" at bounding box center [413, 164] width 756 height 64
